Goal: Task Accomplishment & Management: Complete application form

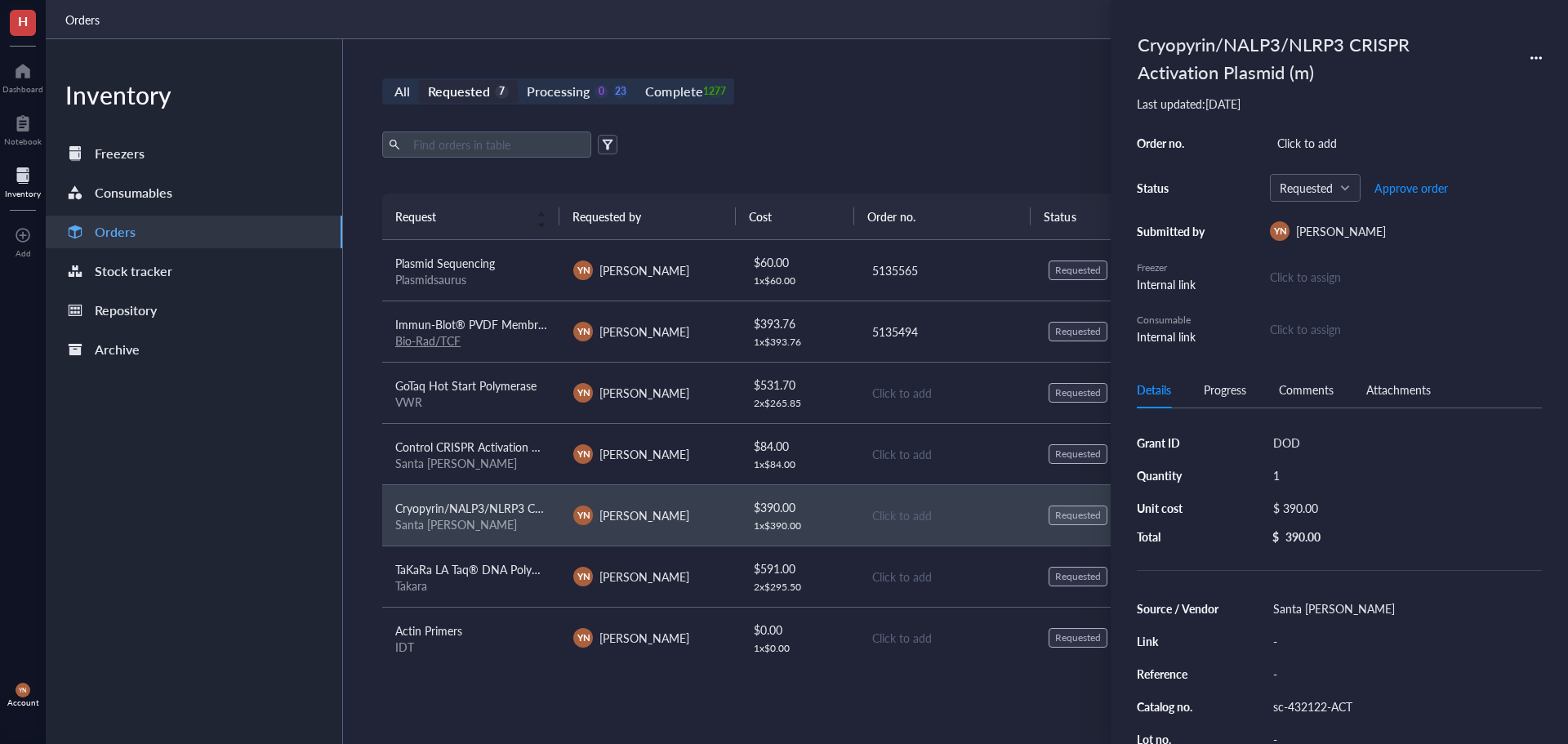
click at [815, 142] on div "Export Open archive" at bounding box center [946, 144] width 1129 height 26
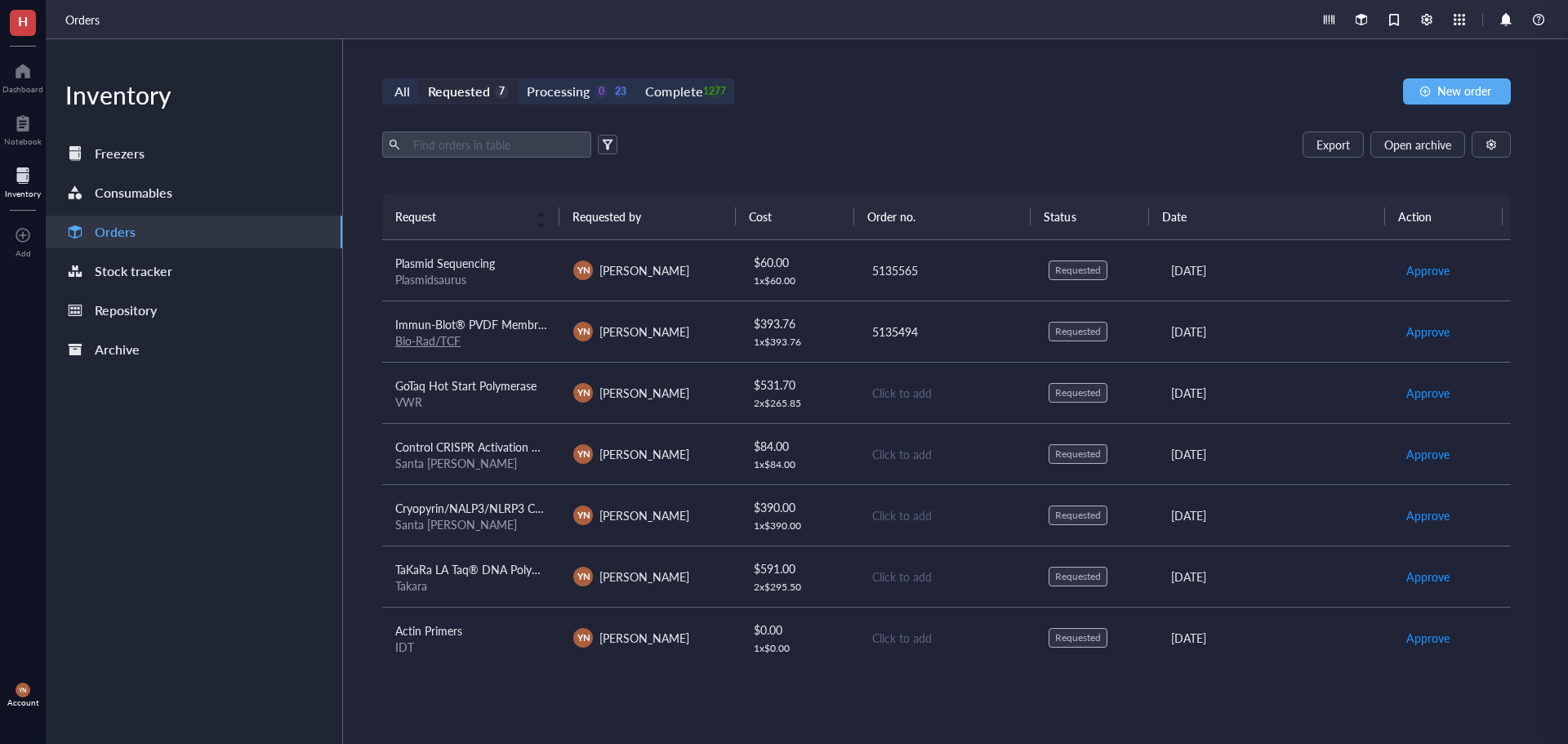
click at [801, 154] on div "Export Open archive" at bounding box center [946, 144] width 1129 height 26
click at [520, 456] on div "Santa [PERSON_NAME]" at bounding box center [471, 464] width 152 height 15
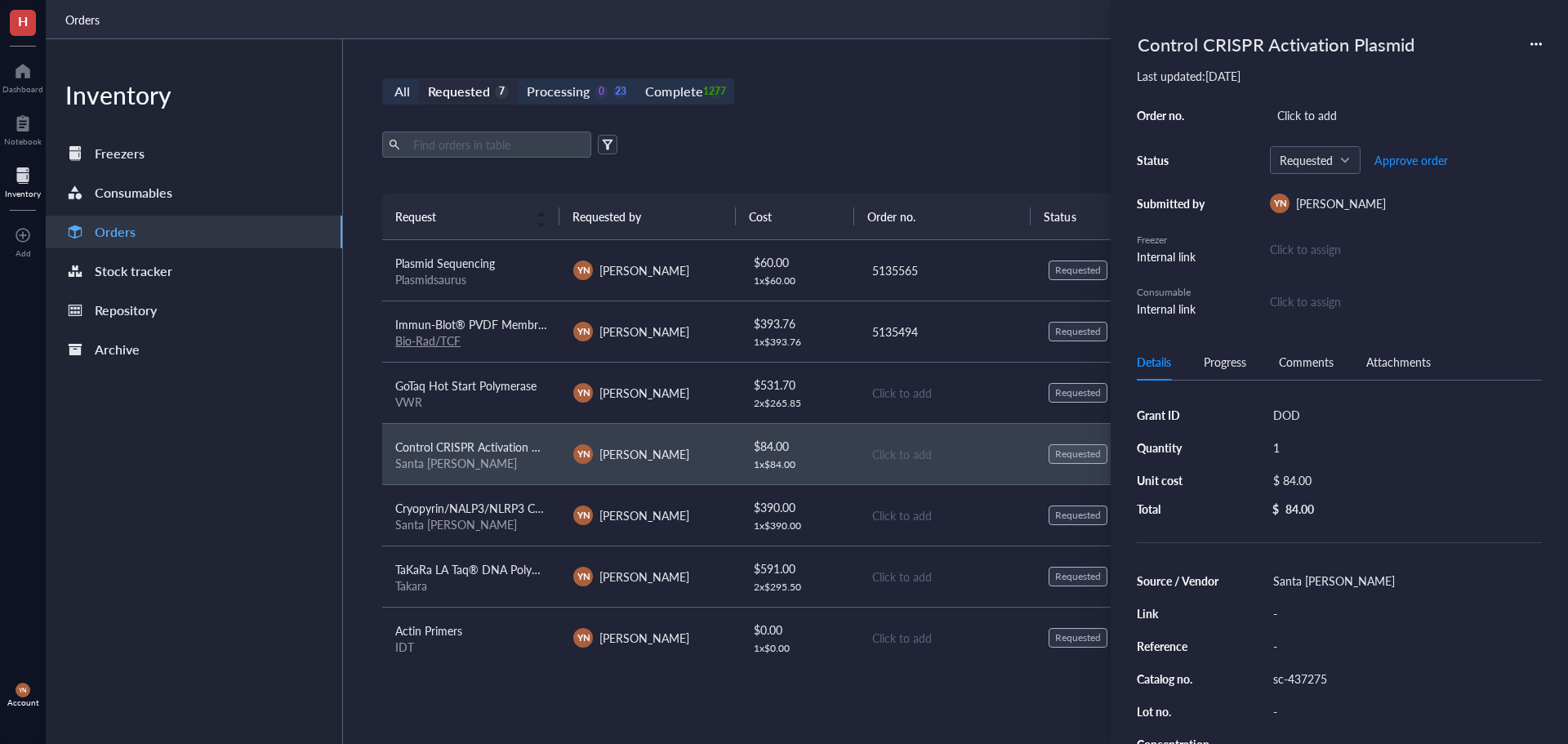
click at [992, 29] on div "Orders" at bounding box center [807, 19] width 1522 height 39
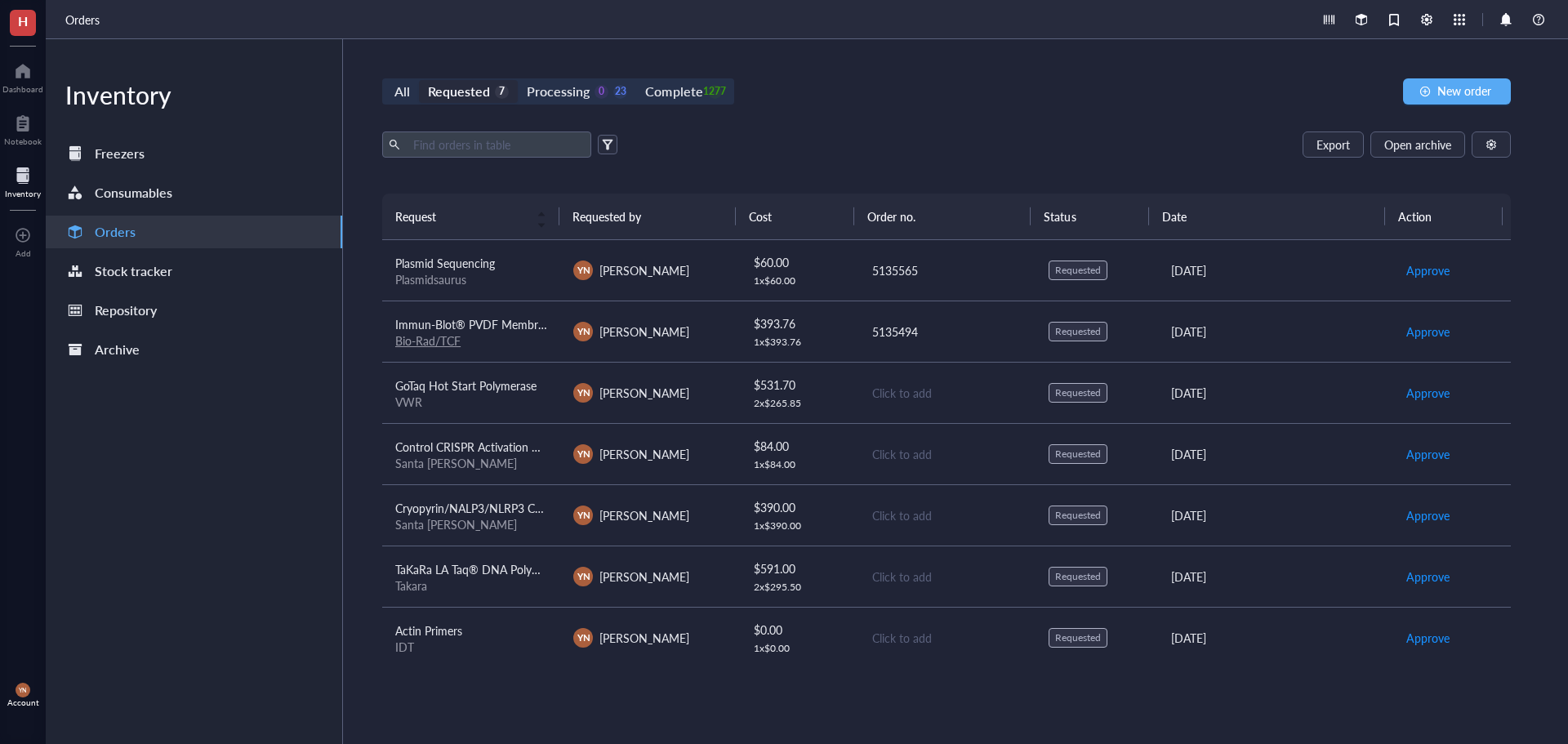
click at [497, 275] on div "Plasmidsaurus" at bounding box center [471, 280] width 152 height 15
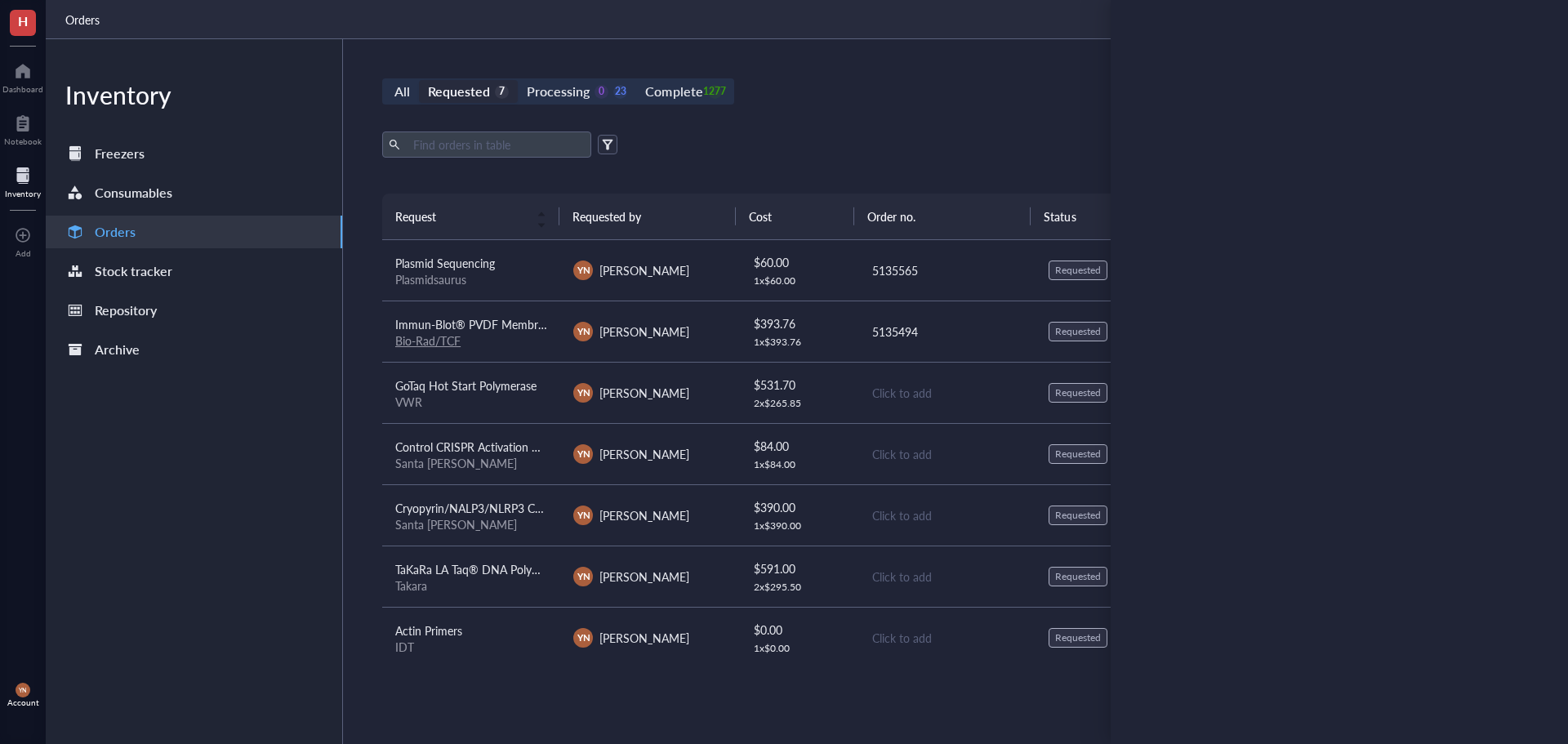
drag, startPoint x: 966, startPoint y: 97, endPoint x: 956, endPoint y: 114, distance: 19.7
click at [966, 95] on div "All Requested 7 Processing 0 23 Complete 1277 New order" at bounding box center [946, 91] width 1129 height 26
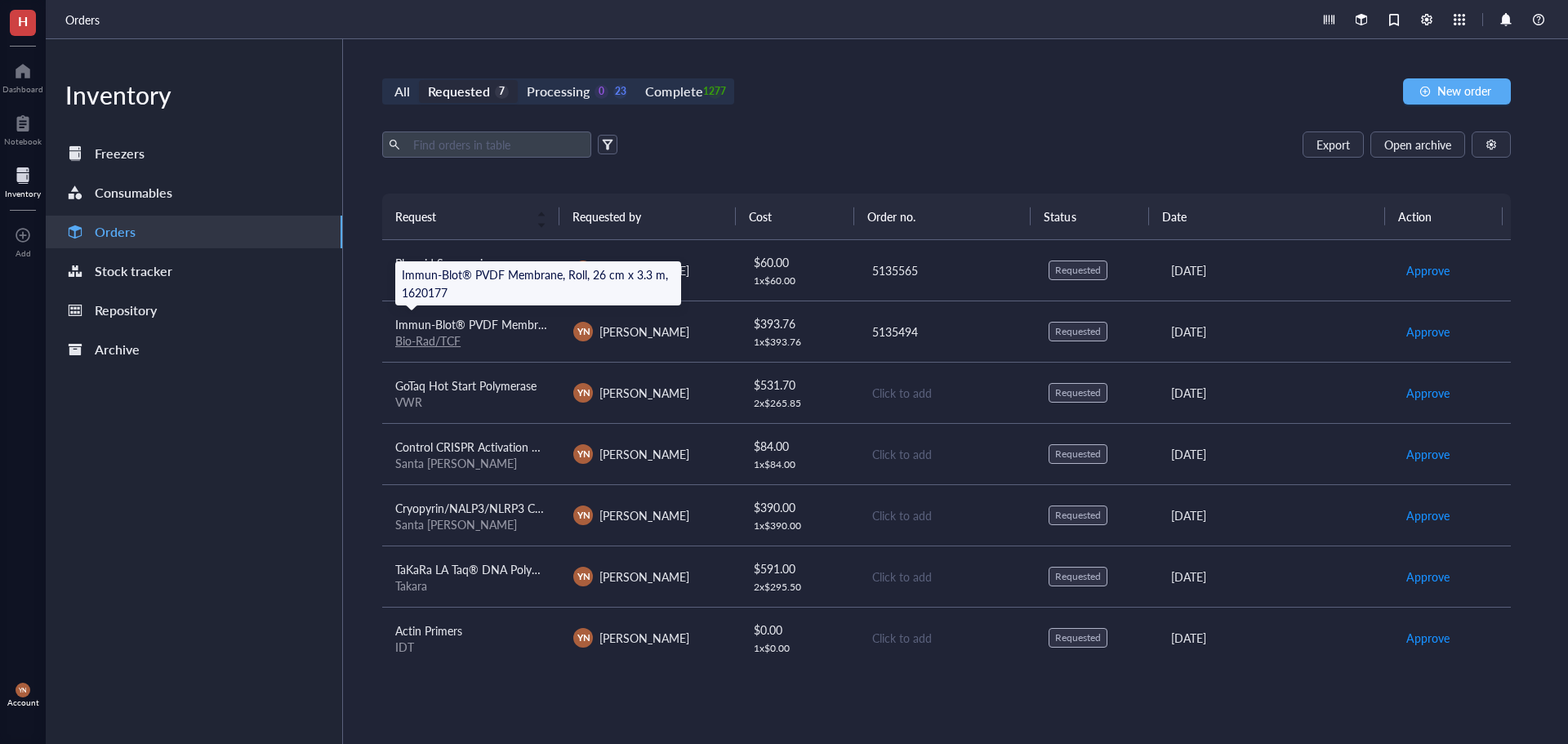
click at [513, 321] on span "Immun-Blot® PVDF Membrane, Roll, 26 cm x 3.3 m, 1620177" at bounding box center [553, 325] width 316 height 17
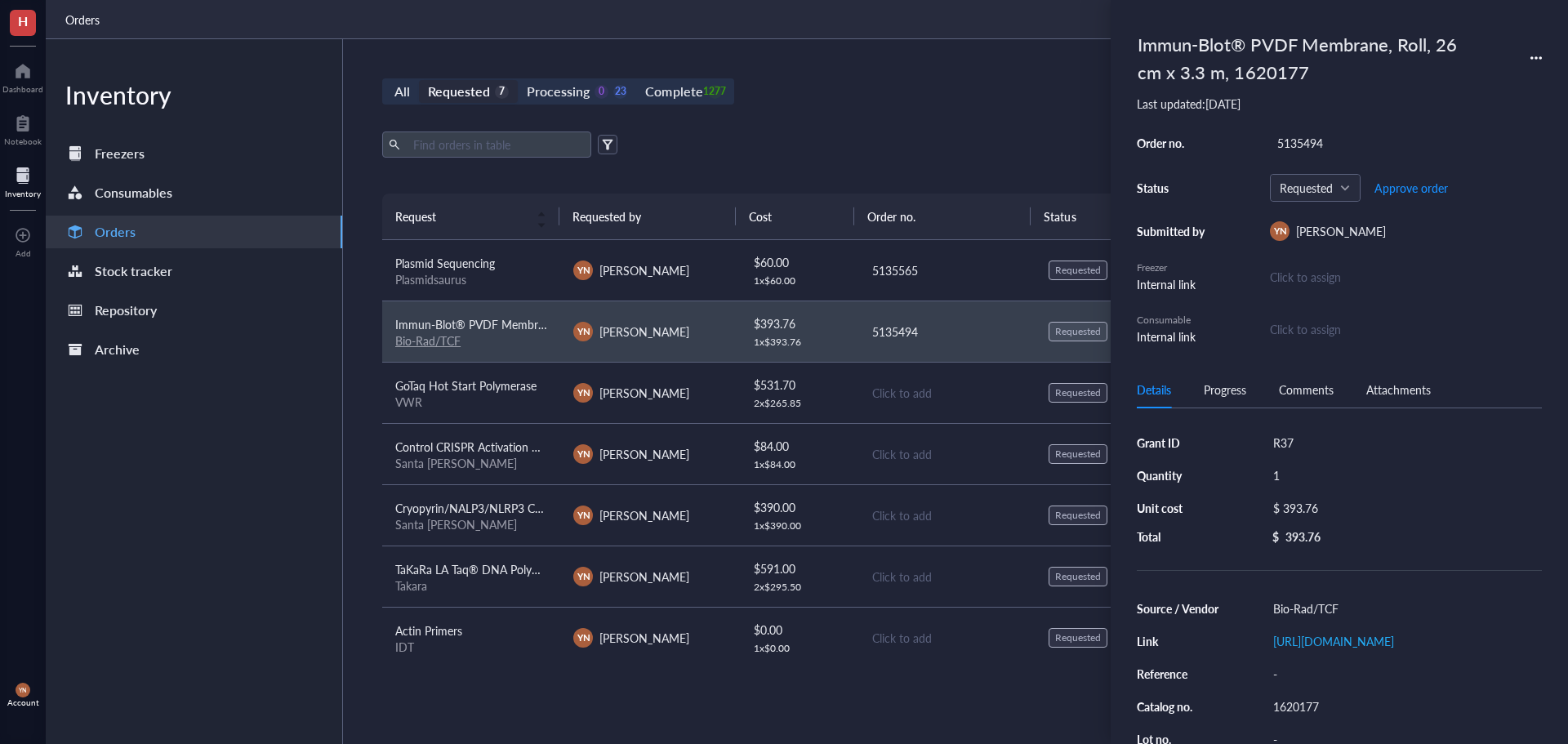
click at [915, 105] on div "All Requested 7 Processing 0 23 Complete 1277 New order Export Open archive Req…" at bounding box center [946, 392] width 1207 height 705
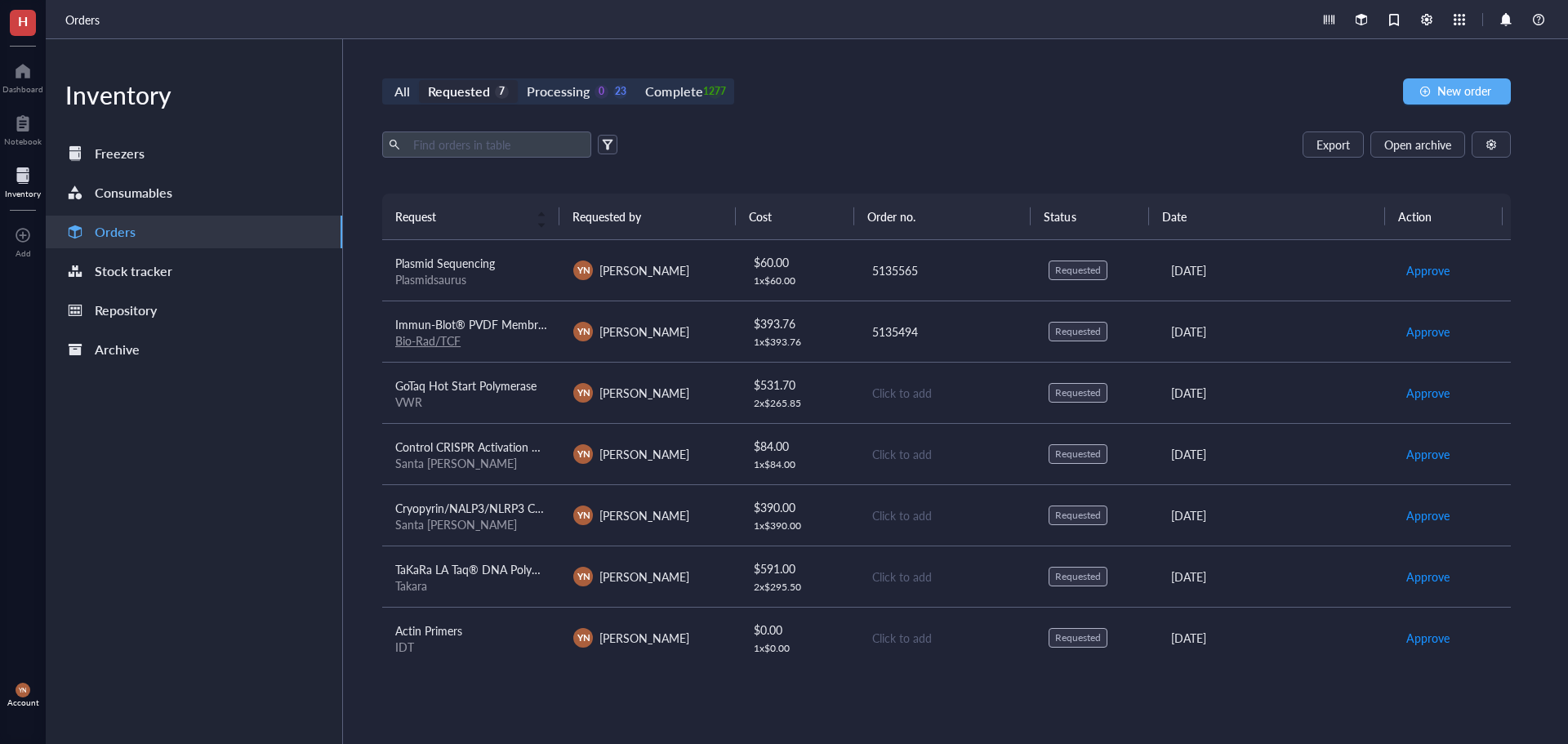
click at [862, 153] on div "Export Open archive" at bounding box center [946, 144] width 1129 height 26
click at [819, 160] on div "Export Open archive Requester Requested on Source / Vendor Last updated" at bounding box center [946, 162] width 1129 height 62
drag, startPoint x: 792, startPoint y: 135, endPoint x: 729, endPoint y: 121, distance: 64.5
click at [788, 135] on div "Export Open archive" at bounding box center [946, 144] width 1129 height 26
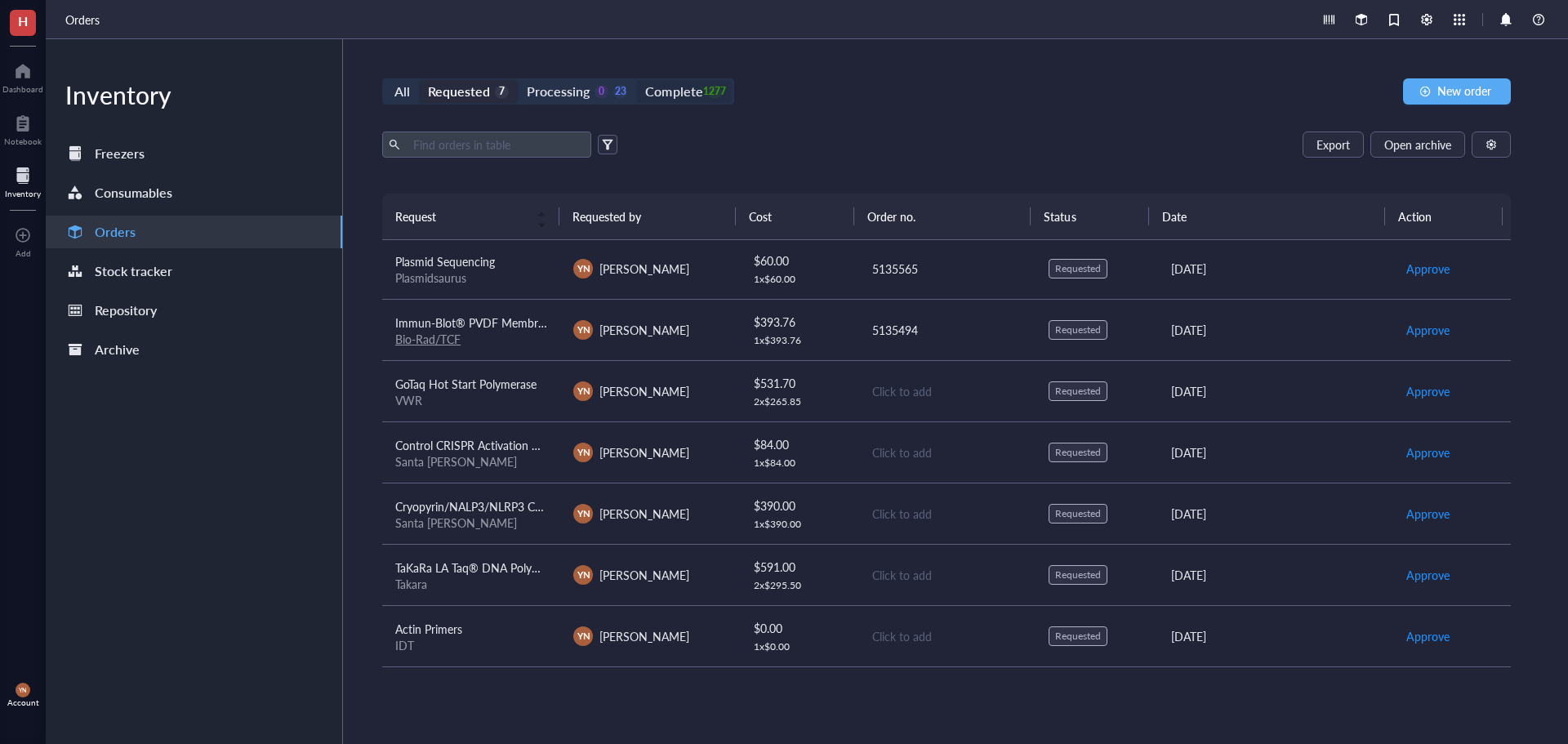
click at [719, 93] on div "1277" at bounding box center [715, 92] width 14 height 14
click at [636, 80] on input "Complete 1277" at bounding box center [636, 80] width 0 height 0
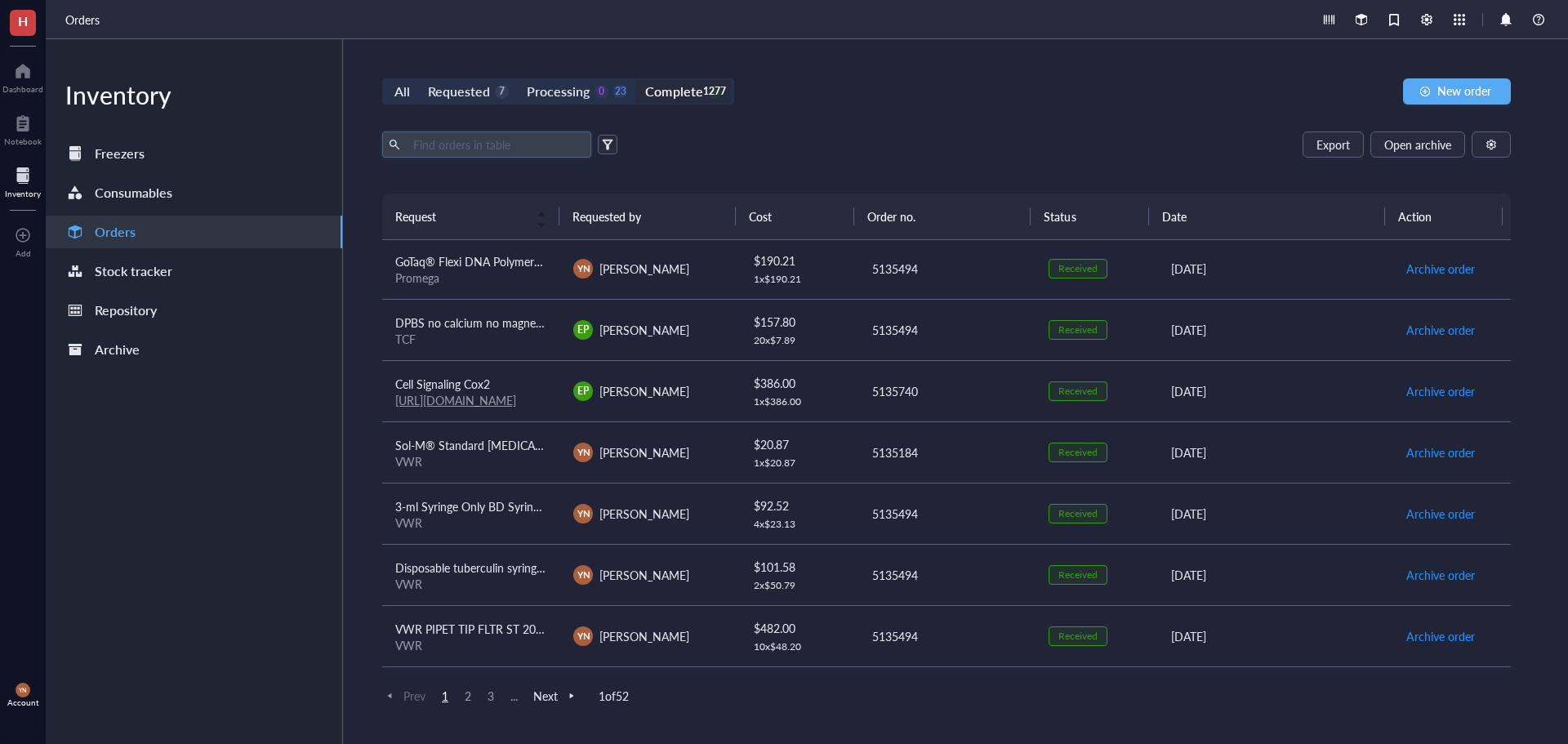
click at [460, 138] on input "text" at bounding box center [495, 144] width 178 height 24
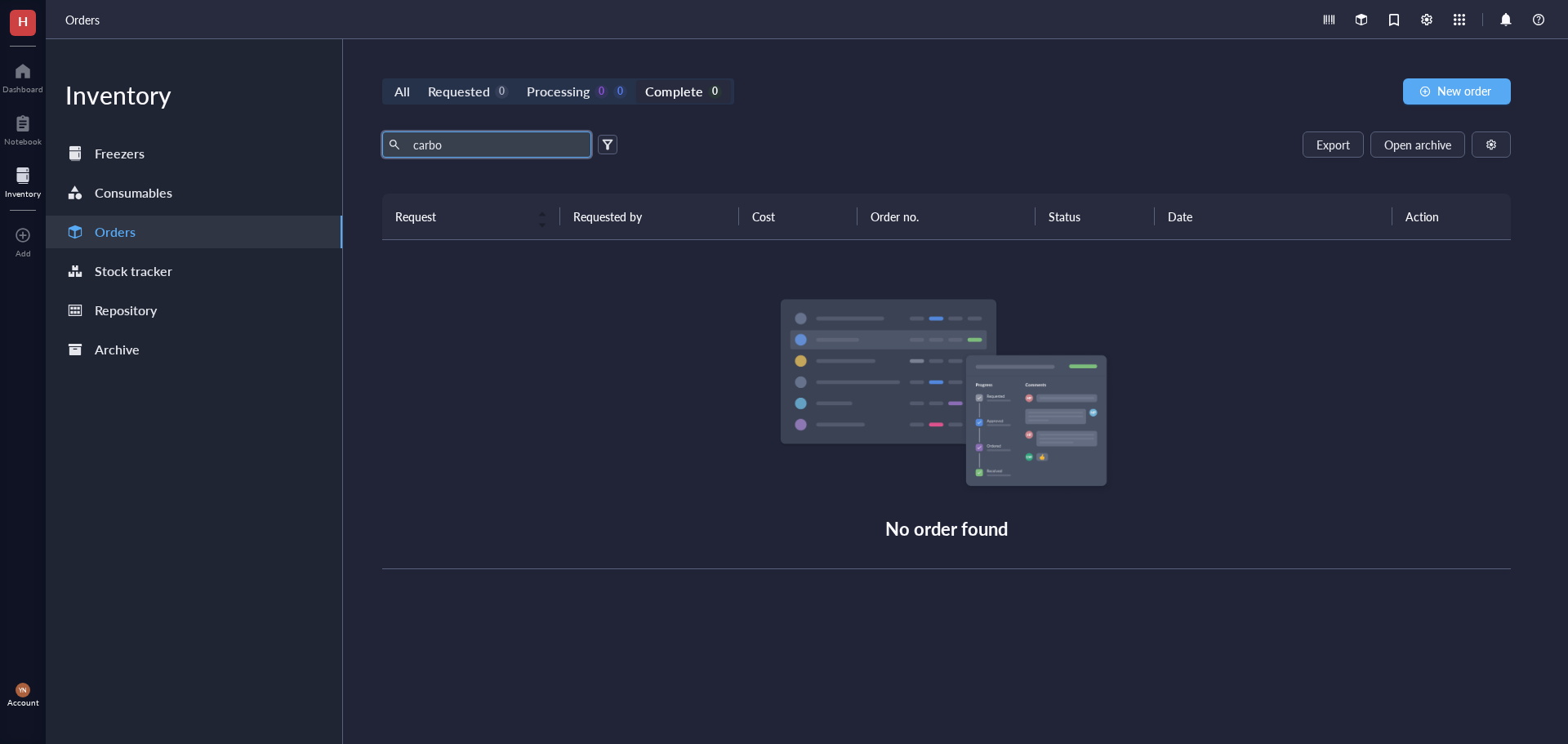
type input "carbo"
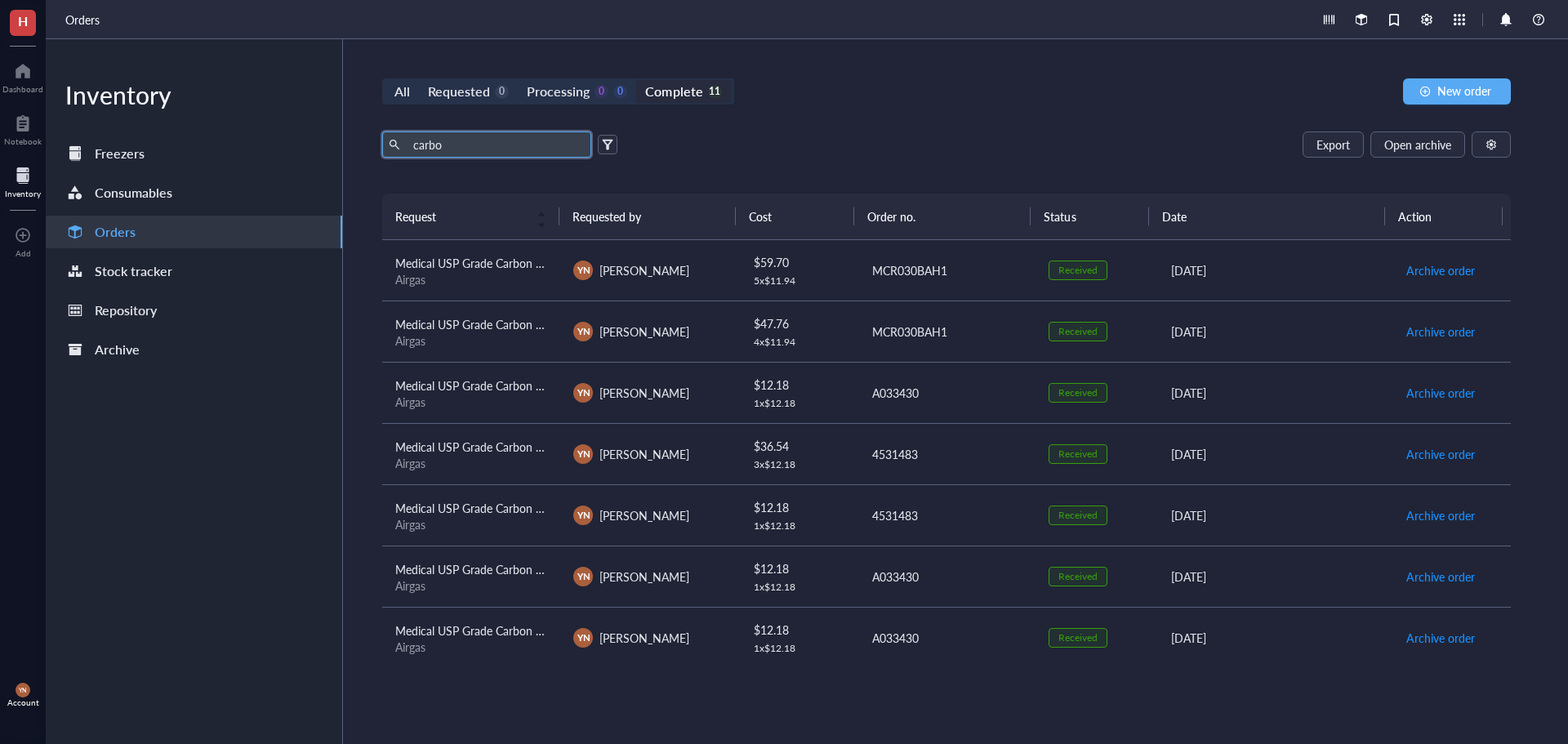
click at [456, 282] on div "Airgas" at bounding box center [471, 280] width 152 height 15
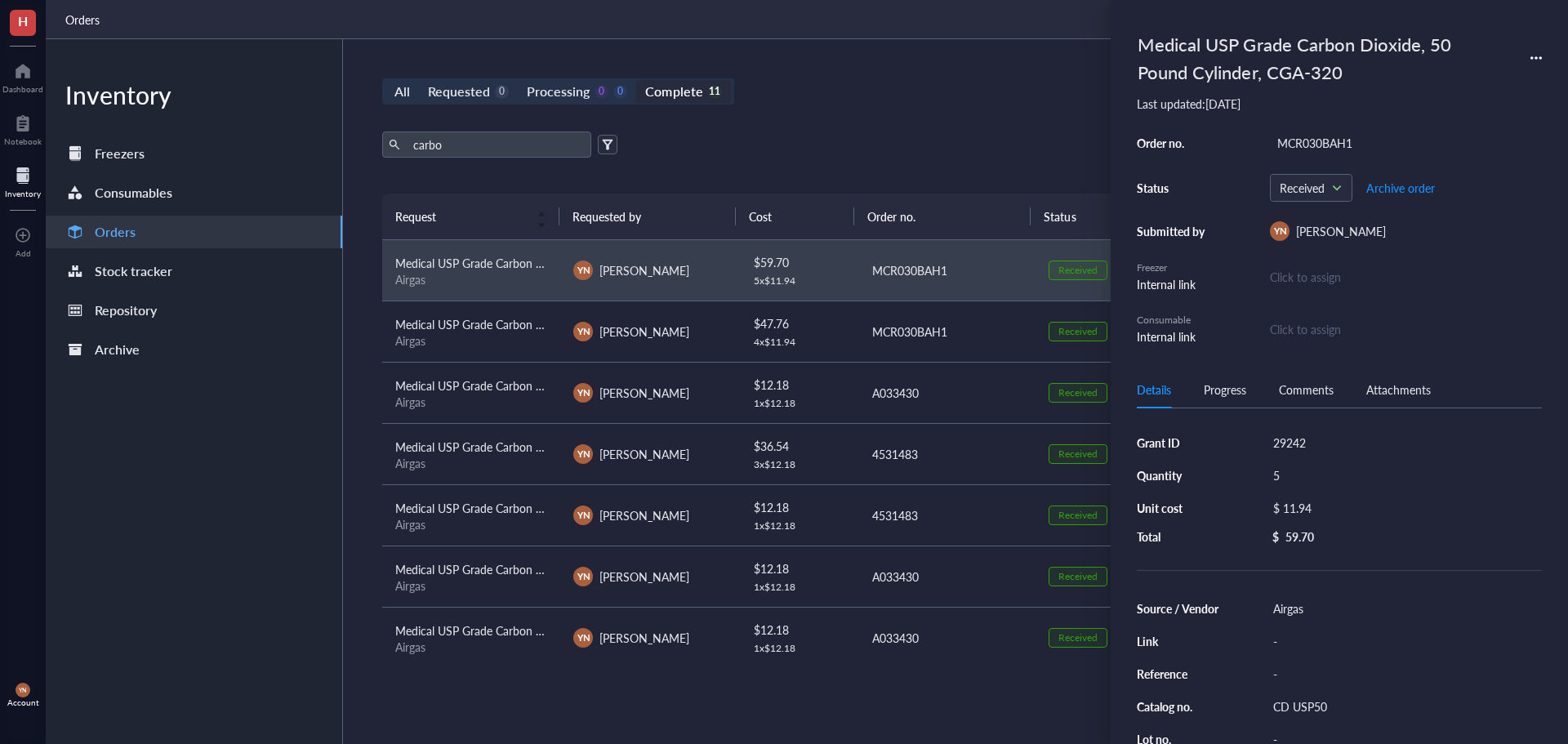
click at [1540, 54] on icon at bounding box center [1536, 58] width 12 height 12
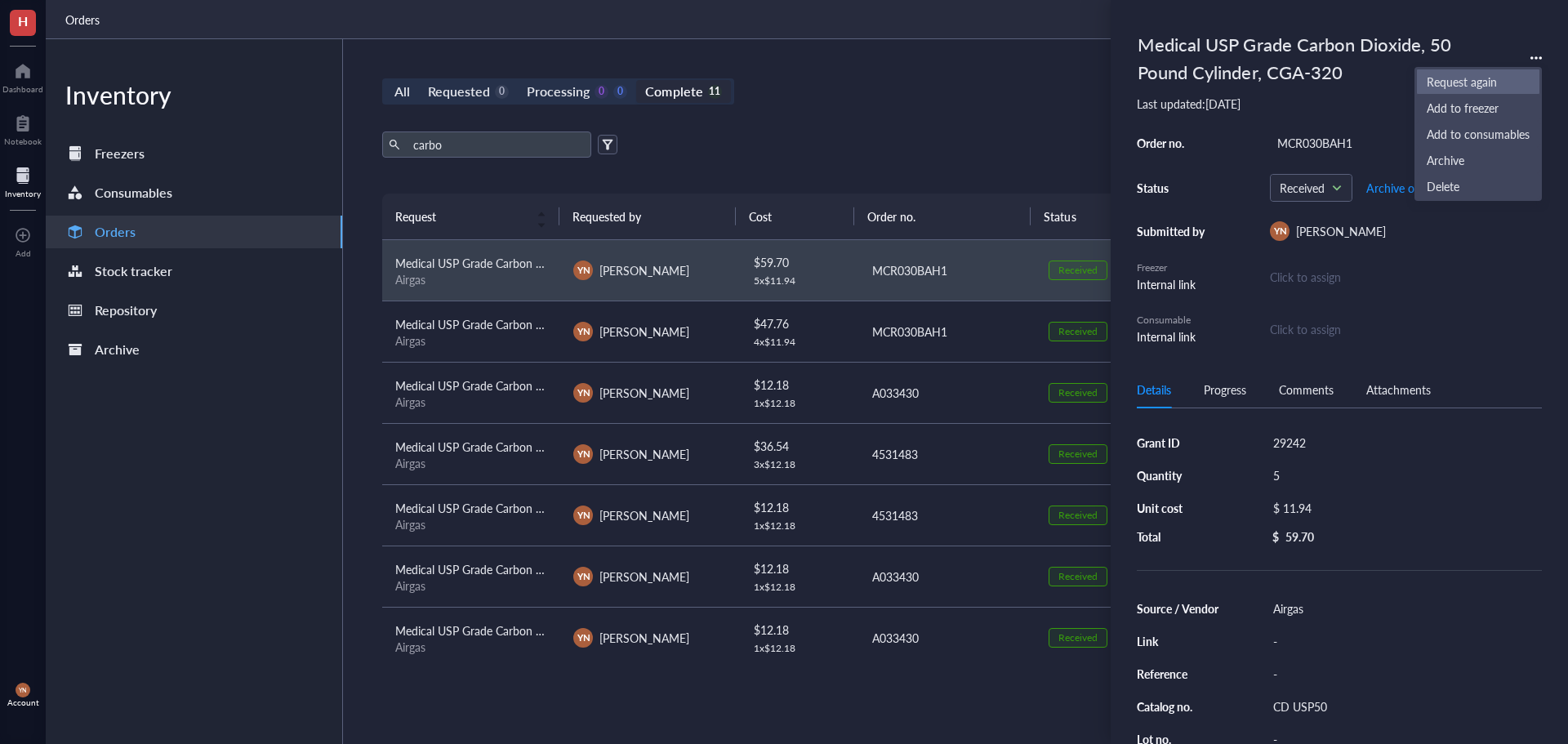
click at [1469, 80] on span "Request again" at bounding box center [1478, 81] width 103 height 18
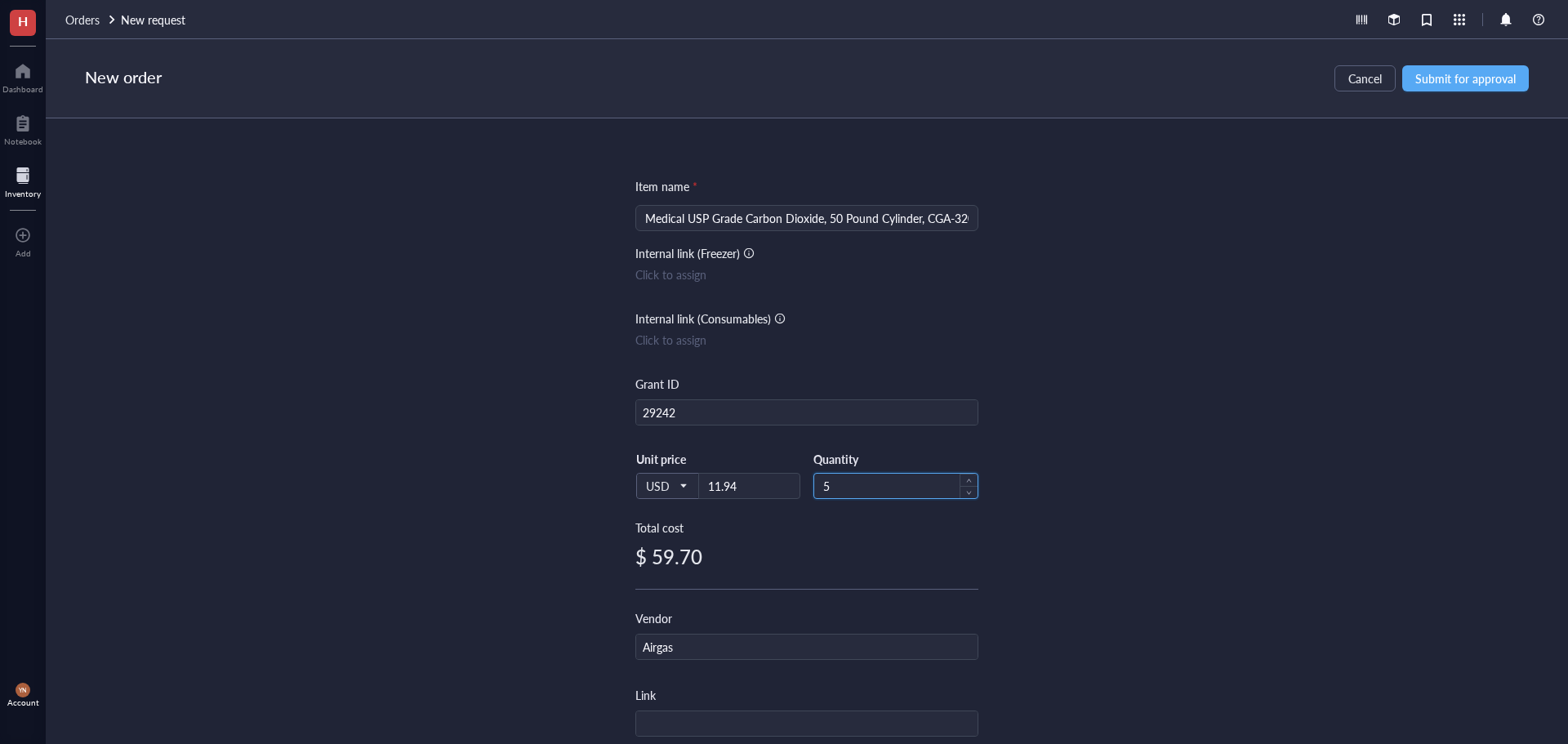
click at [851, 487] on input "5" at bounding box center [895, 485] width 163 height 24
type input "4"
click at [1294, 439] on div "Item name * Medical USP Grade Carbon Dioxide, 50 Pound Cylinder, CGA-320 Intern…" at bounding box center [807, 432] width 1522 height 626
click at [1492, 80] on span "Submit for approval" at bounding box center [1466, 79] width 100 height 13
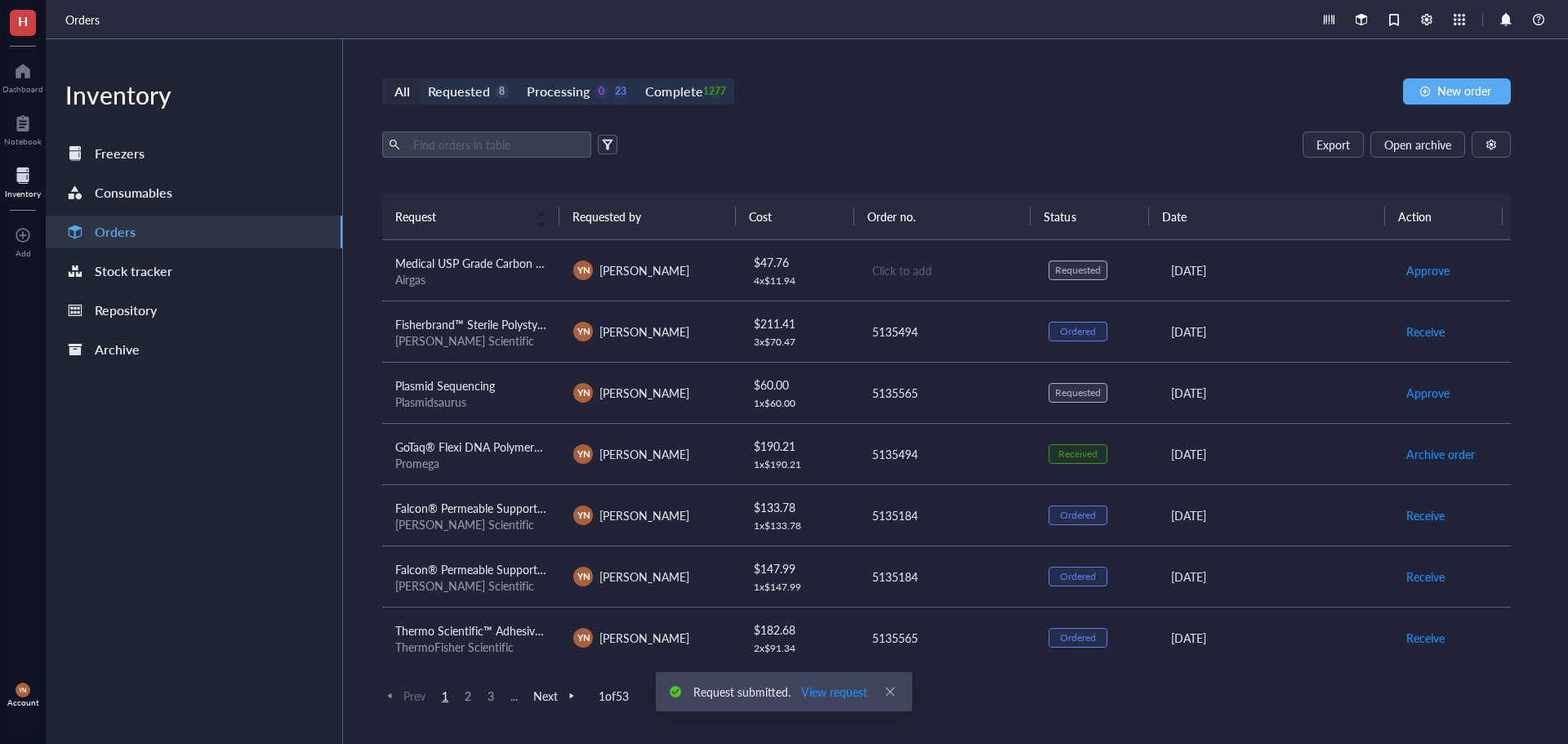
click at [513, 267] on span "Medical USP Grade Carbon Dioxide, 50 Pound Cylinder, CGA-320" at bounding box center [560, 264] width 330 height 17
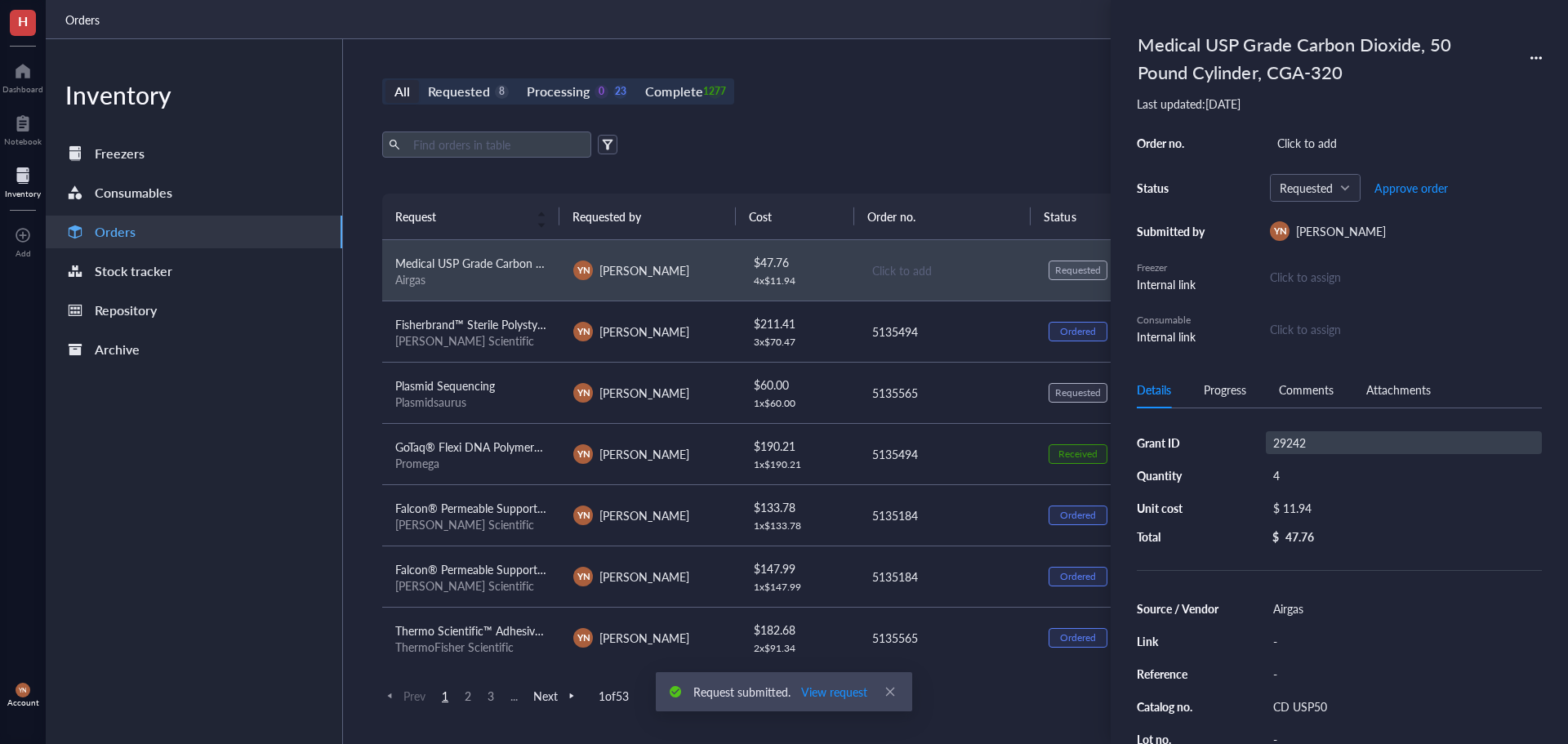
click at [1324, 444] on div "29242" at bounding box center [1404, 442] width 276 height 23
click at [1288, 443] on input "29242" at bounding box center [1291, 442] width 49 height 21
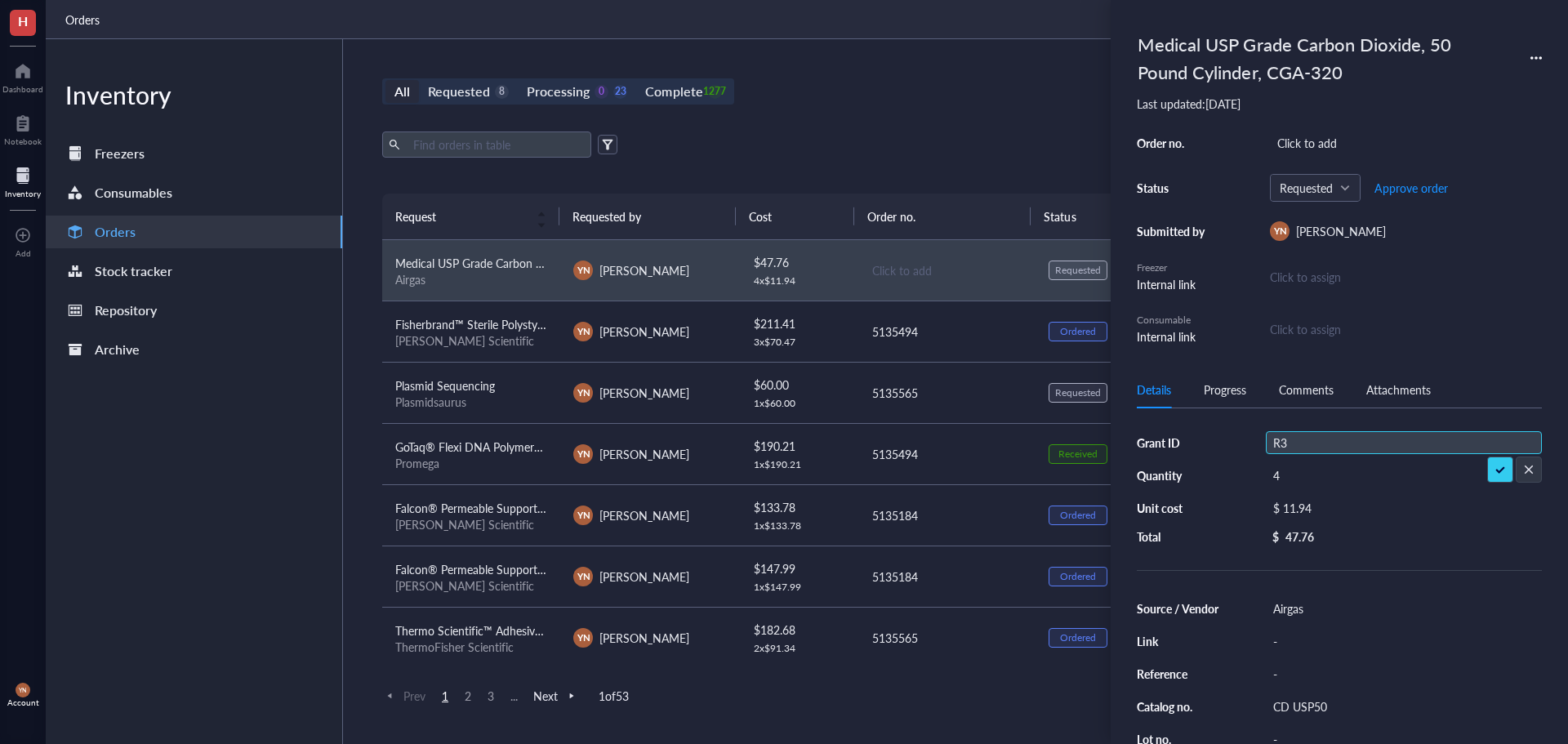
type input "R37"
click at [1352, 134] on div "Click to add" at bounding box center [1406, 142] width 272 height 23
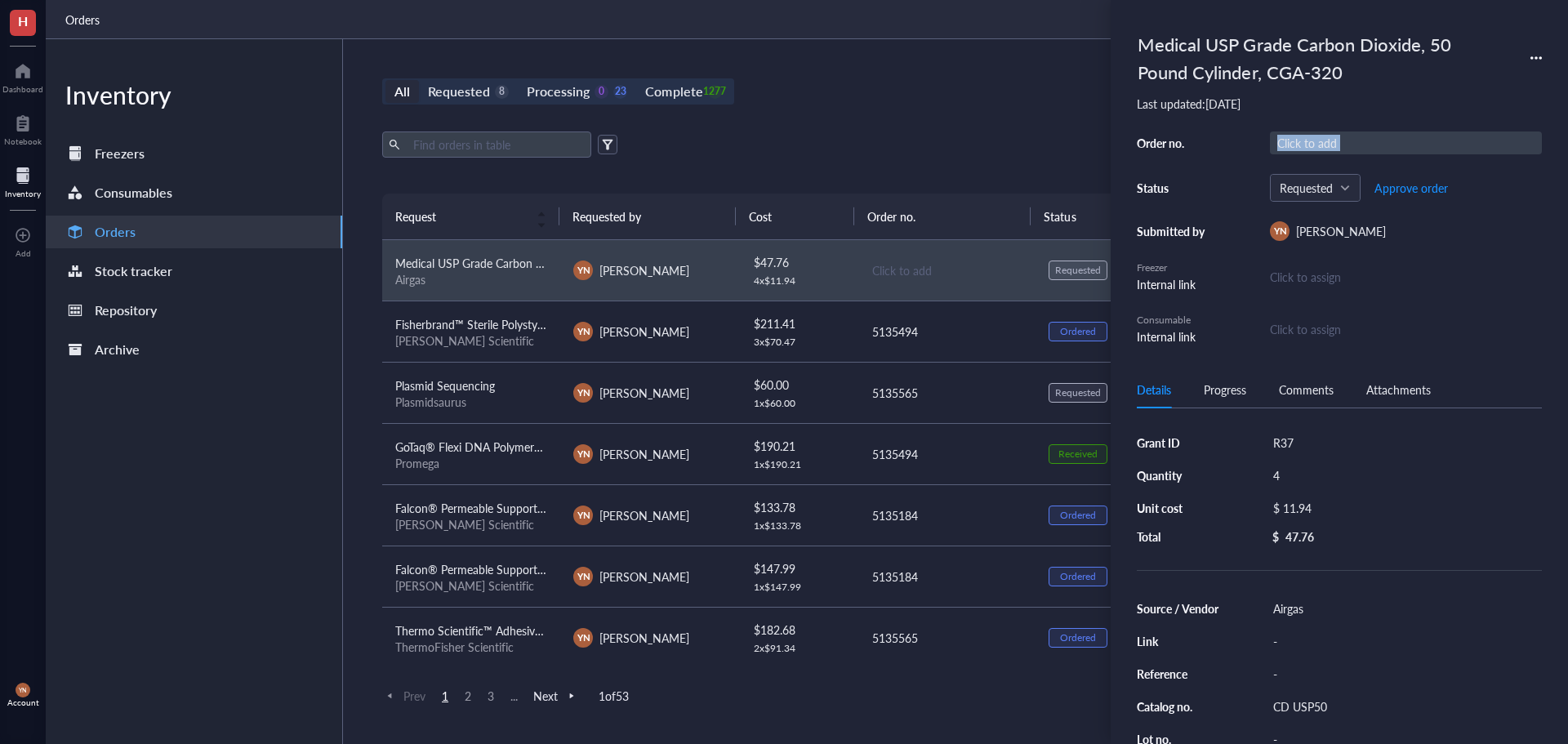
click at [1343, 141] on div "Click to add" at bounding box center [1406, 142] width 272 height 23
type input "5135494"
click at [815, 100] on div "All Requested 8 Processing 0 23 Complete 1277 New order" at bounding box center [946, 91] width 1129 height 26
click at [930, 125] on div "All Requested 8 Processing 0 23 Complete 1277 New order Export Open archive Req…" at bounding box center [946, 392] width 1207 height 705
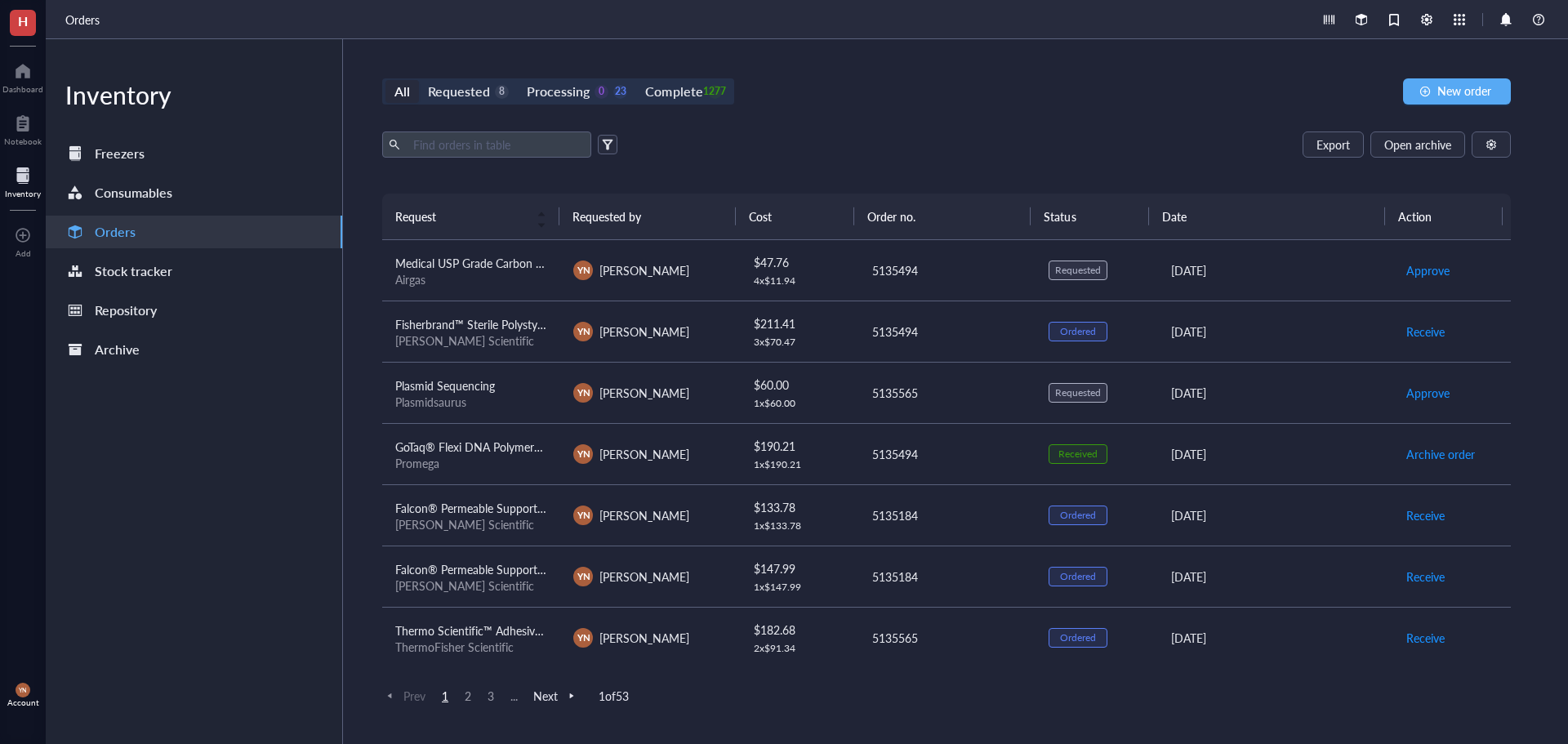
click at [519, 327] on span "Fisherbrand™ Sterile Polystyrene Disposable Serological Pipets with Magnifier S…" at bounding box center [673, 325] width 556 height 17
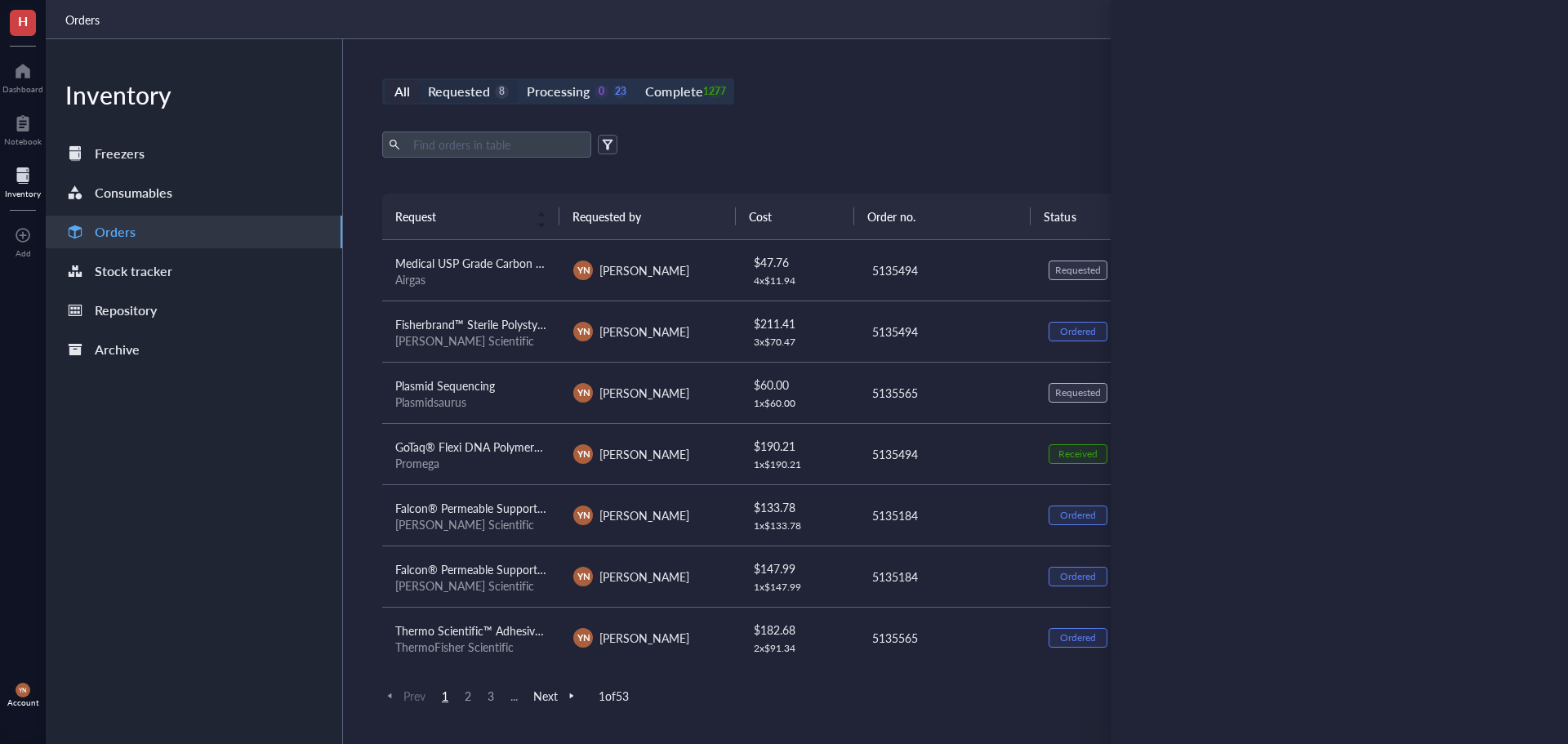
click at [469, 85] on div "Requested" at bounding box center [459, 91] width 62 height 23
click at [419, 80] on input "Requested 8" at bounding box center [419, 80] width 0 height 0
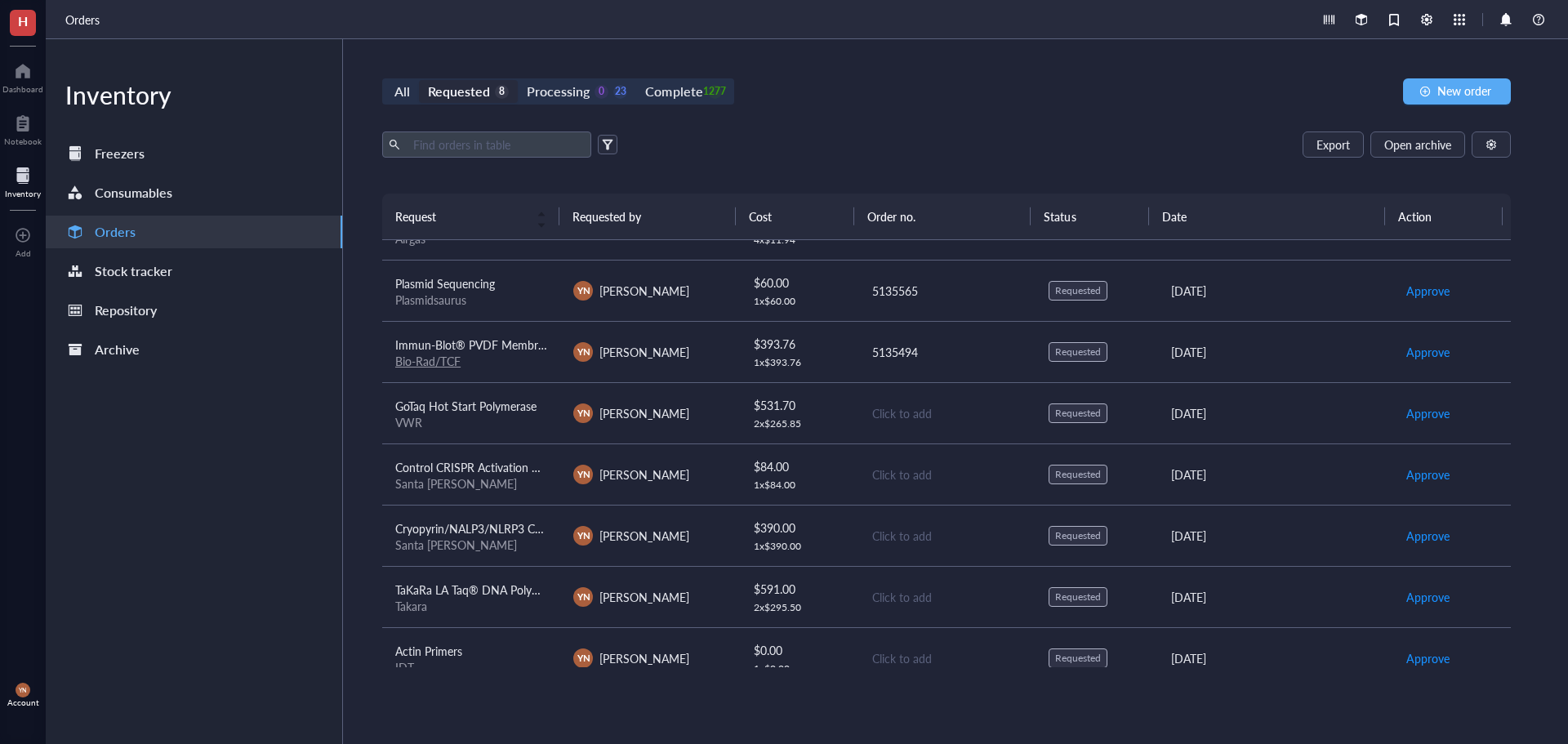
scroll to position [63, 0]
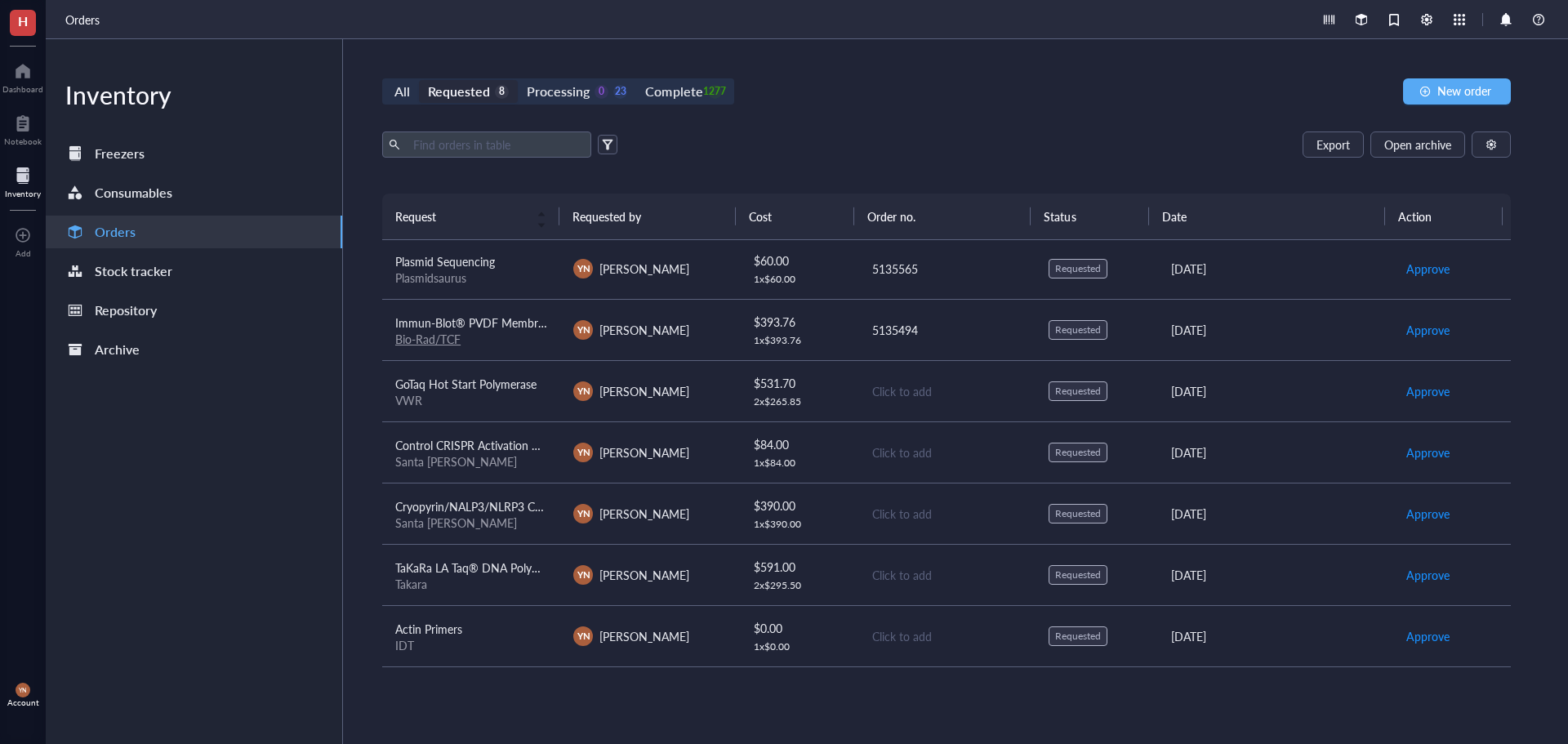
click at [812, 177] on div "Export Open archive Requester Requested on Source / Vendor Last updated" at bounding box center [946, 162] width 1129 height 62
